Goal: Task Accomplishment & Management: Use online tool/utility

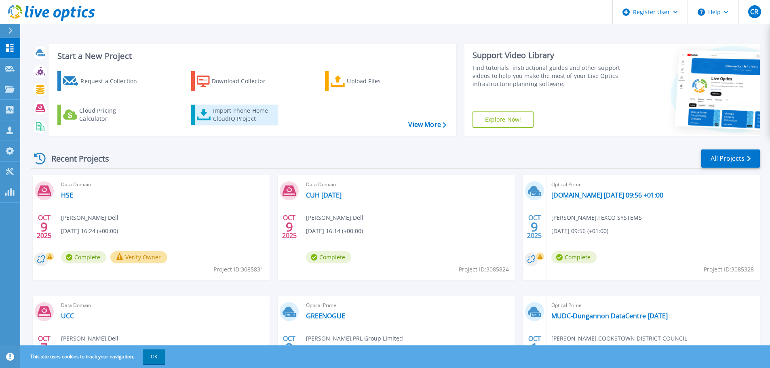
click at [243, 123] on link "Import Phone Home CloudIQ Project" at bounding box center [234, 115] width 87 height 20
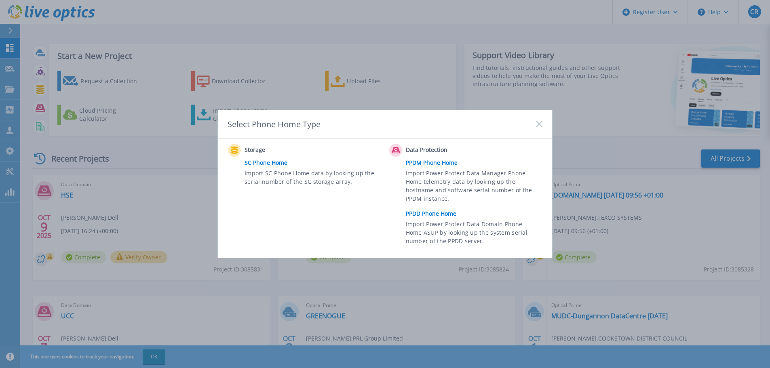
click at [437, 214] on link "PPDD Phone Home" at bounding box center [476, 214] width 141 height 12
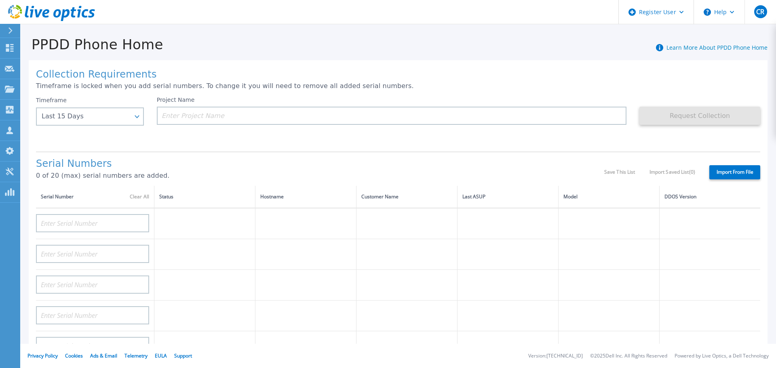
click at [29, 127] on div "Collection Requirements Timeframe is locked when you add serial numbers. To cha…" at bounding box center [398, 288] width 739 height 457
click at [51, 118] on div "Last 15 Days" at bounding box center [86, 116] width 88 height 7
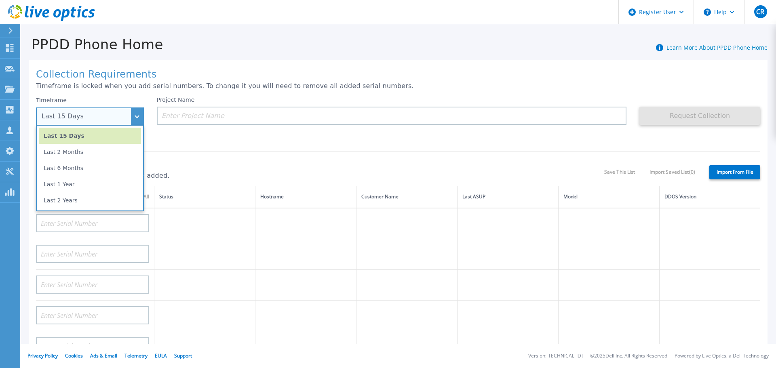
drag, startPoint x: 91, startPoint y: 180, endPoint x: 147, endPoint y: 159, distance: 60.0
click at [91, 181] on li "Last 1 Year" at bounding box center [90, 184] width 102 height 16
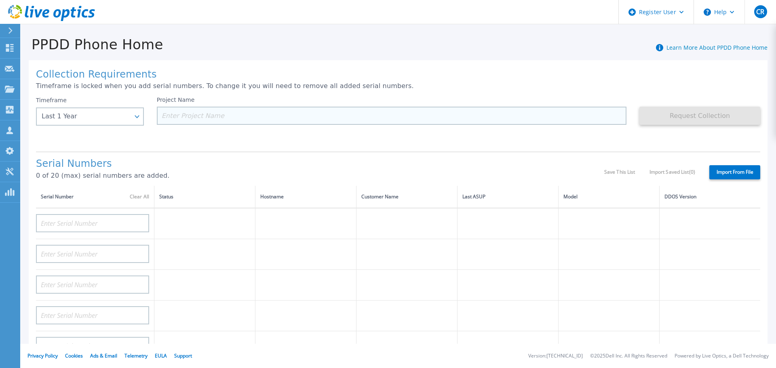
click at [212, 117] on input at bounding box center [392, 116] width 470 height 18
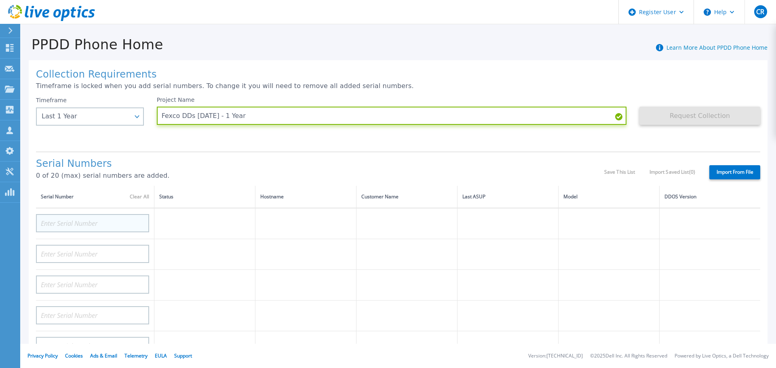
type input "Fexco DDs [DATE] - 1 Year"
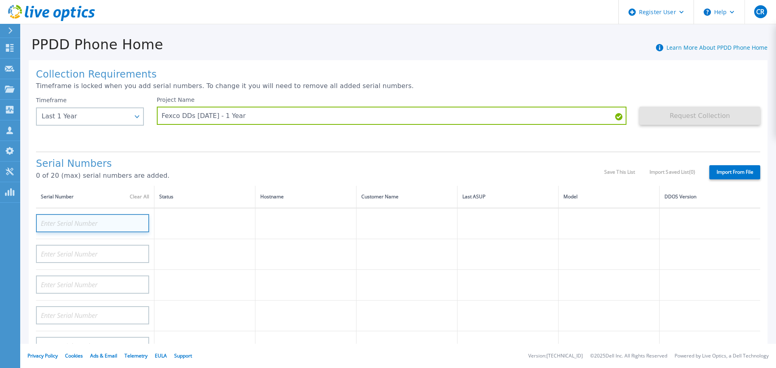
click at [86, 215] on input at bounding box center [92, 223] width 113 height 18
paste input "CKM01222807120"
type input "CKM01222807120"
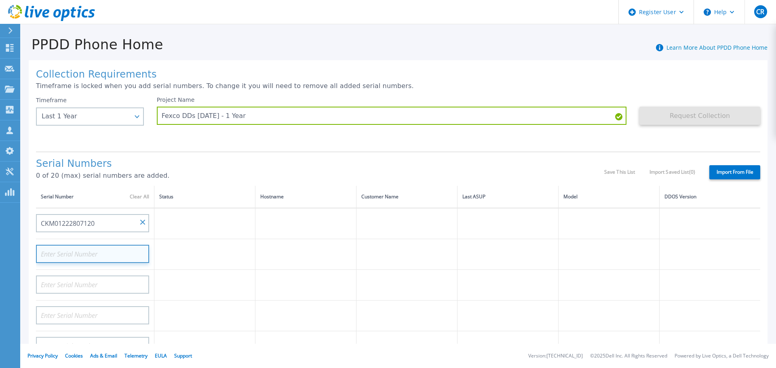
click at [61, 246] on input at bounding box center [92, 254] width 113 height 18
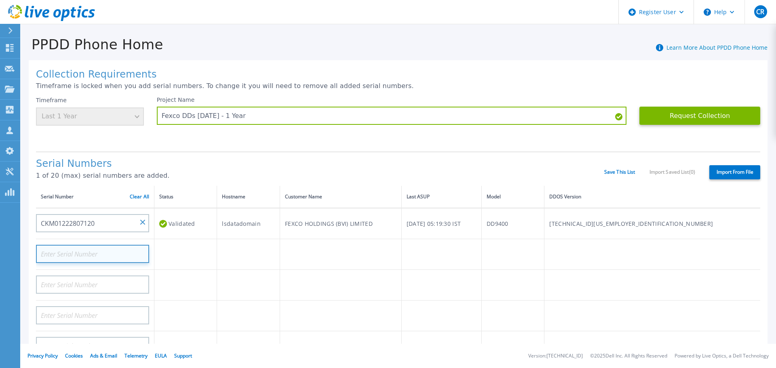
paste input "CKM01222606561"
type input "CKM01222606561"
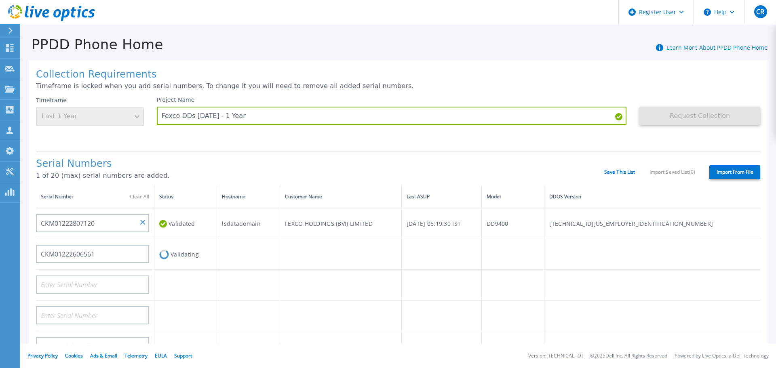
click at [232, 269] on td at bounding box center [248, 254] width 63 height 31
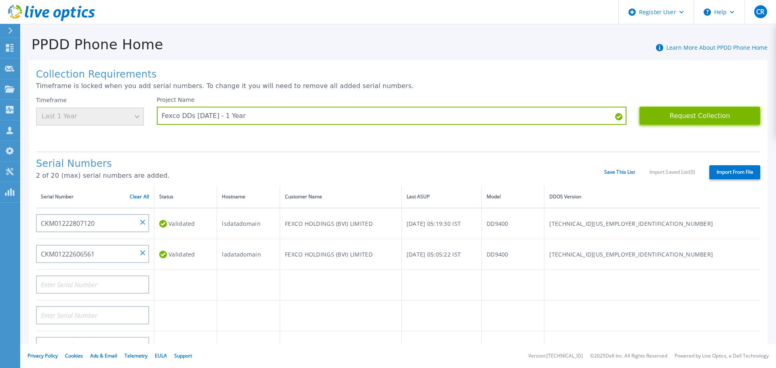
click at [704, 118] on button "Request Collection" at bounding box center [700, 116] width 121 height 18
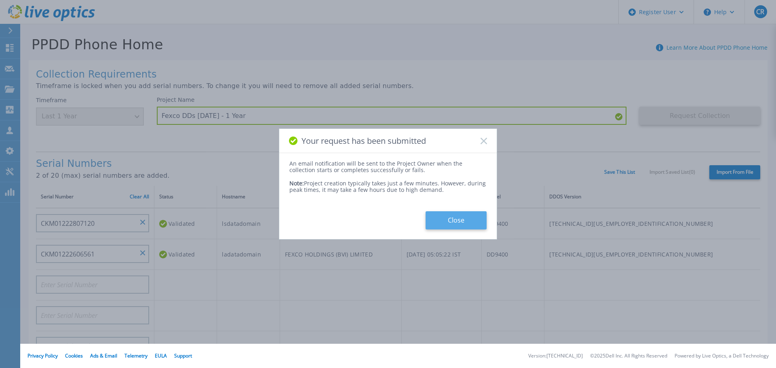
click at [448, 216] on button "Close" at bounding box center [456, 220] width 61 height 18
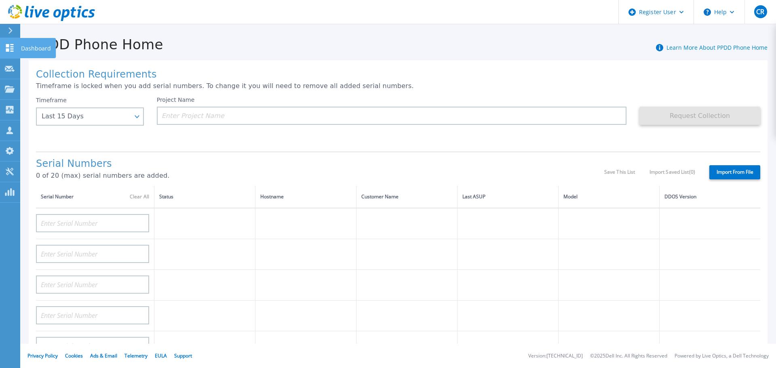
click at [9, 45] on icon at bounding box center [10, 48] width 8 height 8
